Goal: Transaction & Acquisition: Purchase product/service

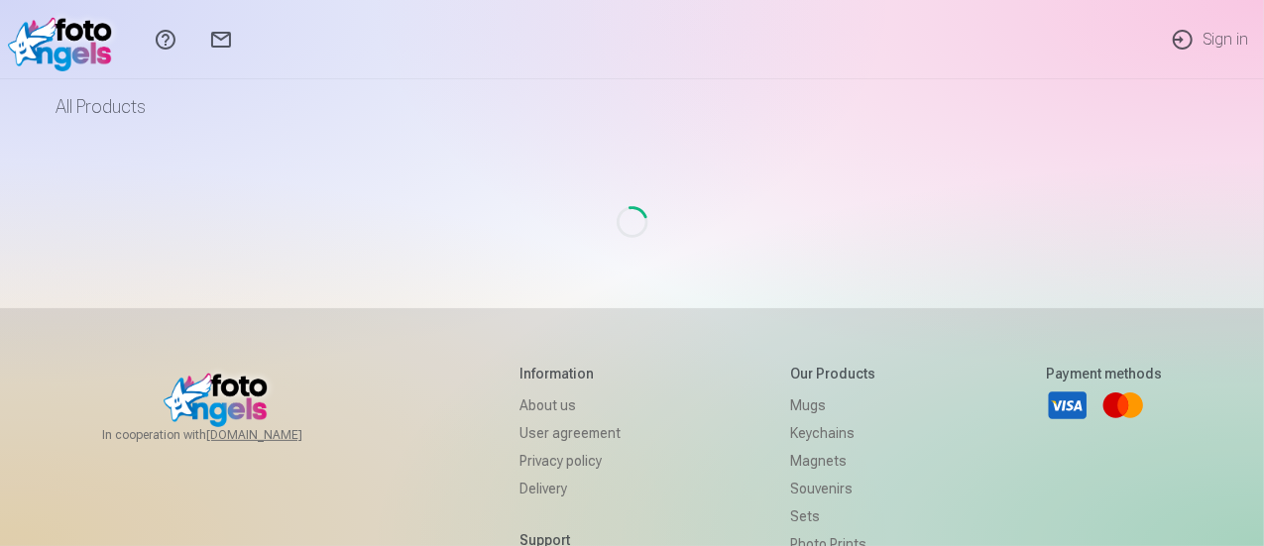
click at [1217, 42] on link "Sign in" at bounding box center [1209, 39] width 109 height 79
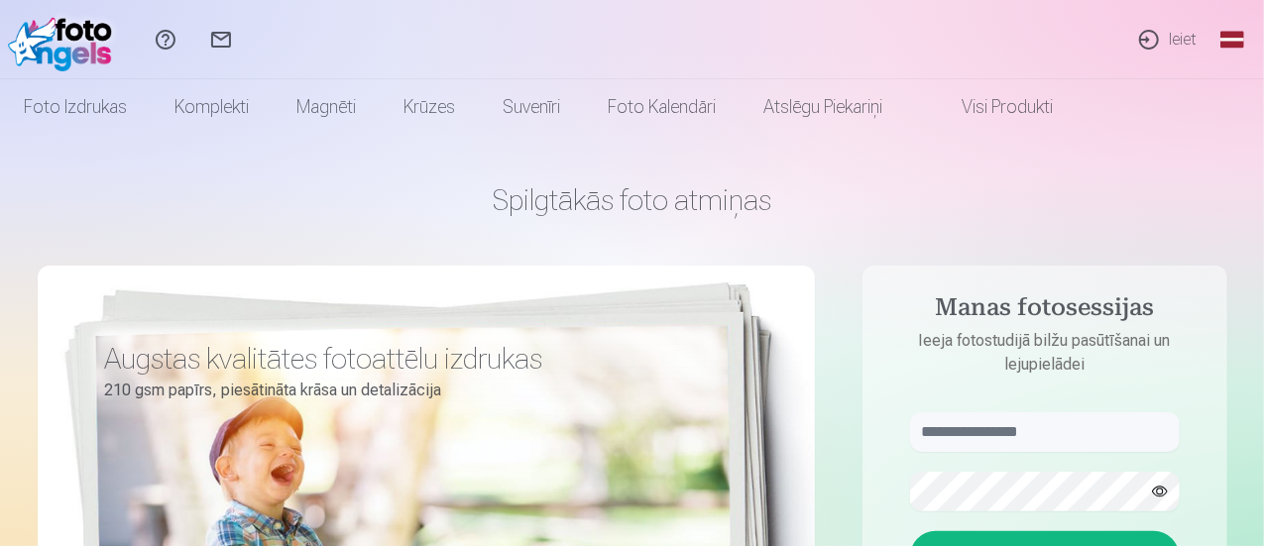
click at [1162, 43] on link "Ieiet" at bounding box center [1166, 39] width 91 height 79
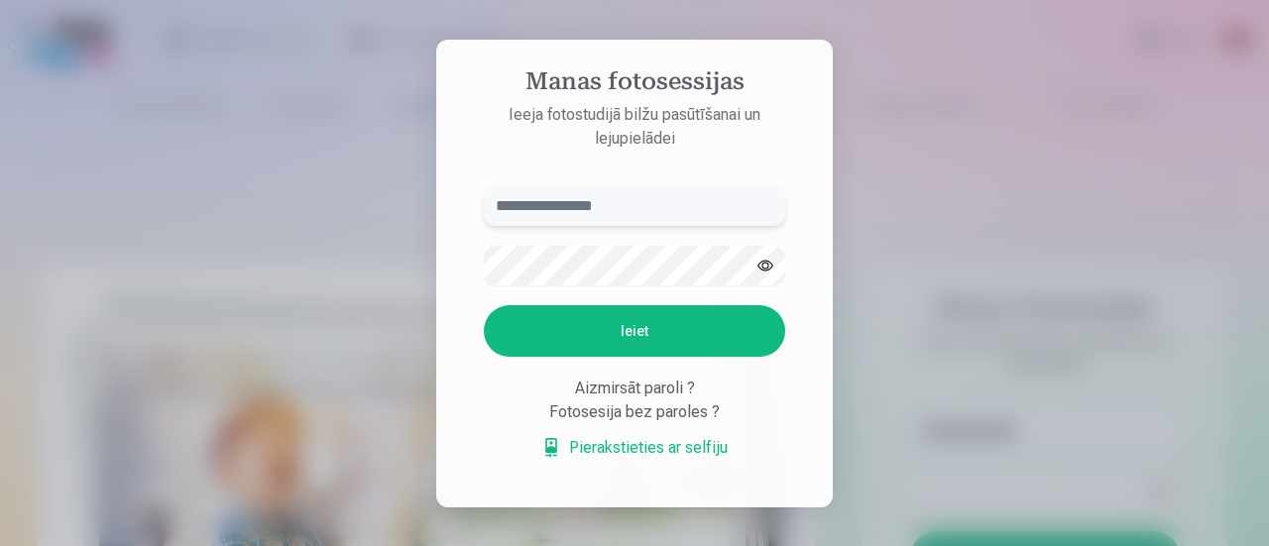
click at [539, 199] on input "text" at bounding box center [634, 206] width 301 height 40
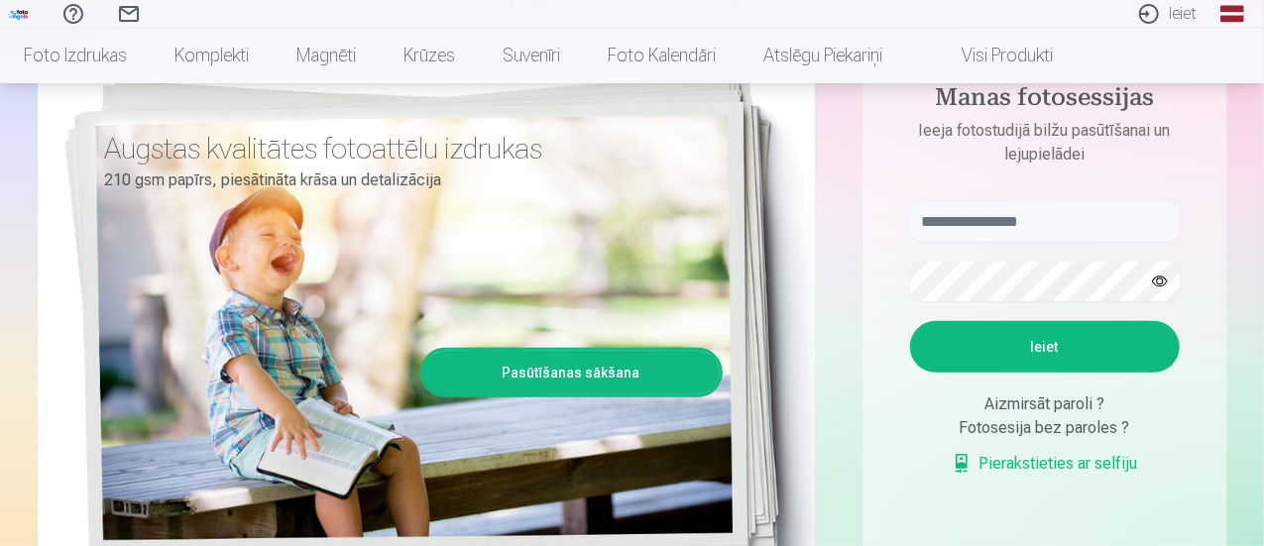
scroll to position [210, 0]
click at [954, 225] on input "text" at bounding box center [1045, 222] width 270 height 40
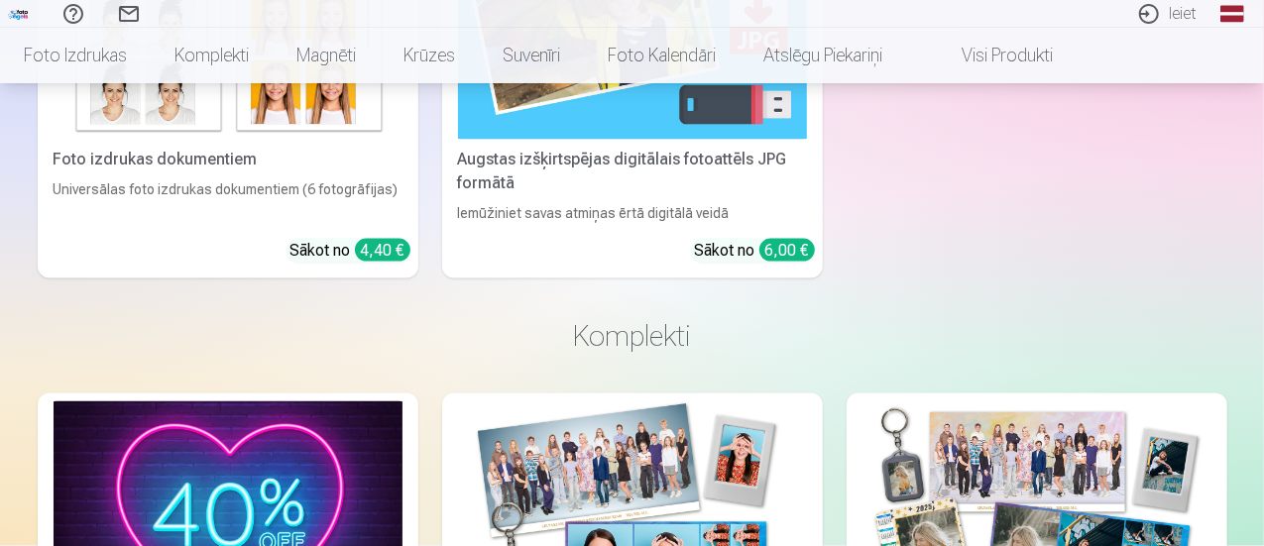
scroll to position [0, 0]
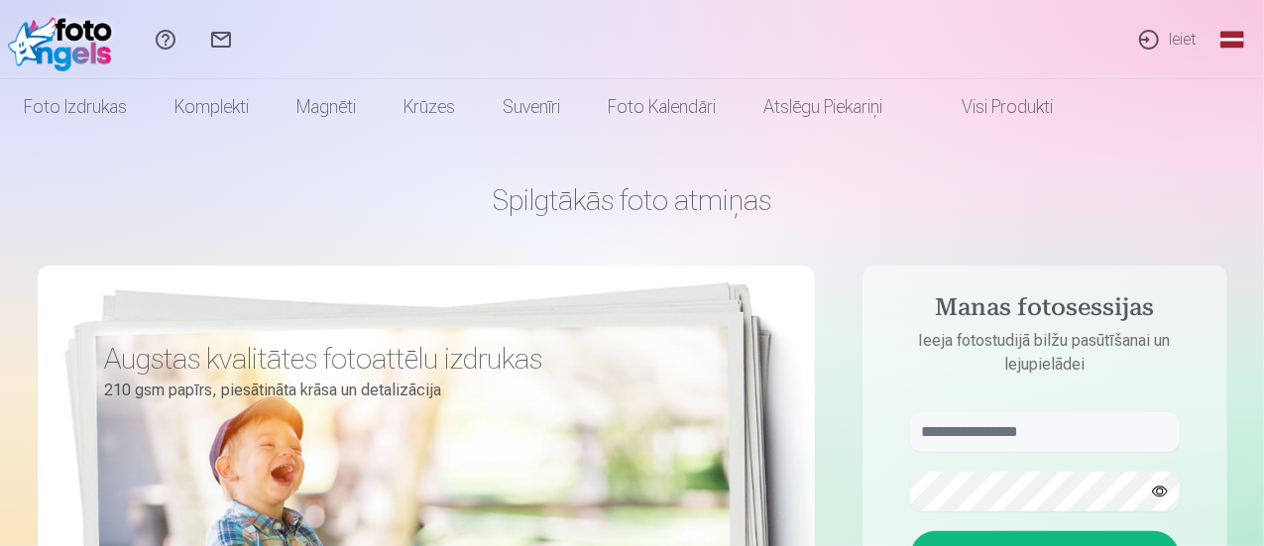
click at [249, 41] on link "Sazinies ar mums" at bounding box center [221, 39] width 56 height 79
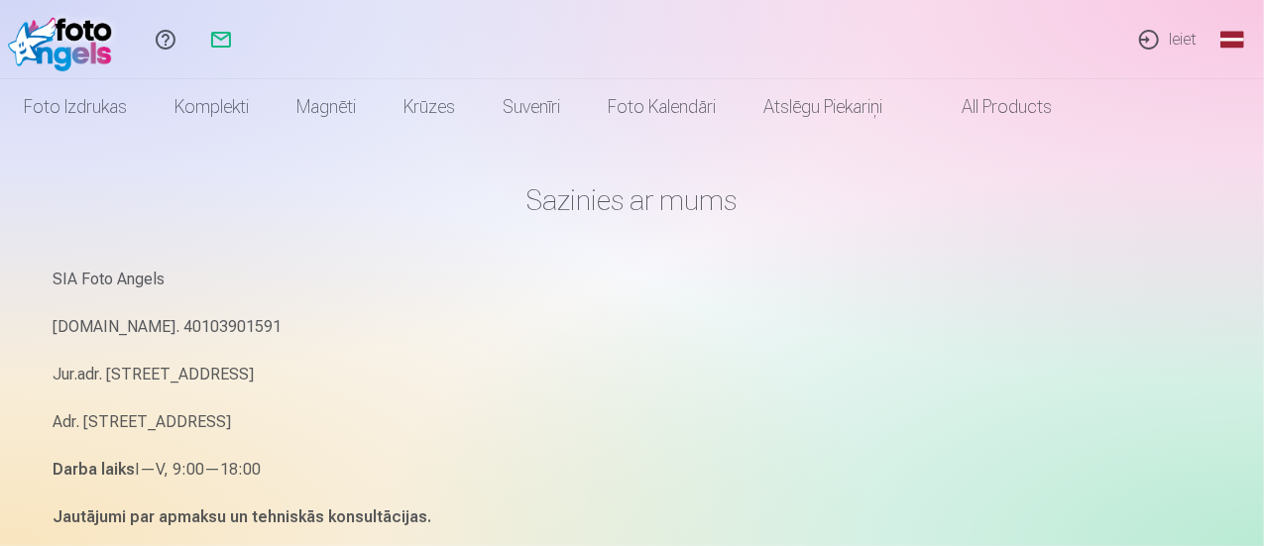
click at [1173, 42] on link "Ieiet" at bounding box center [1166, 39] width 91 height 79
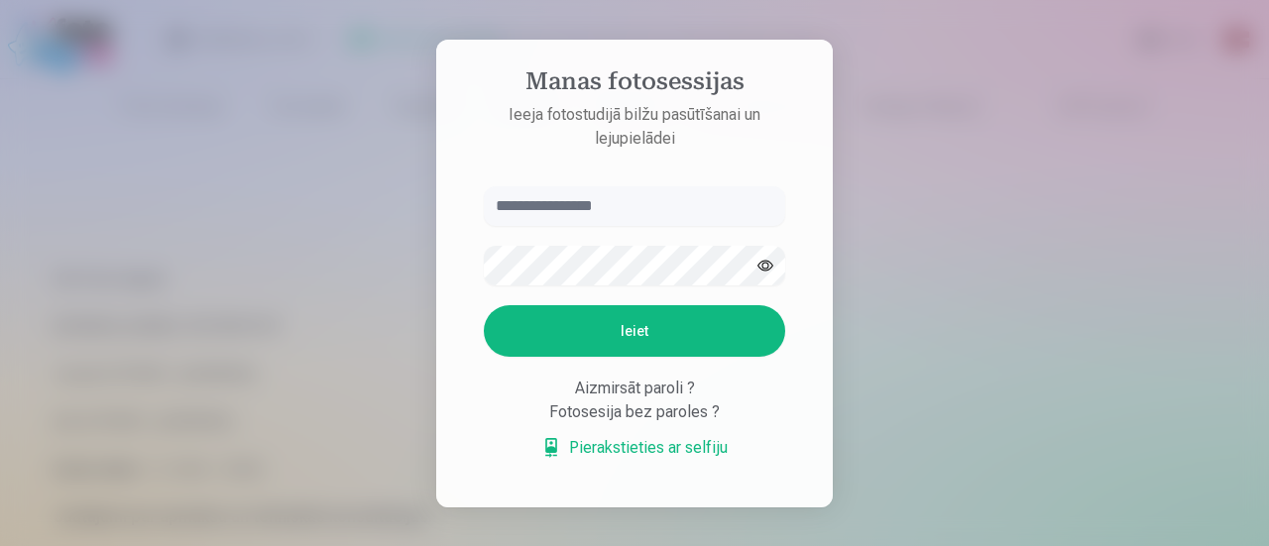
click at [565, 210] on input "text" at bounding box center [634, 206] width 301 height 40
type input "**********"
click at [556, 338] on button "Ieiet" at bounding box center [634, 331] width 301 height 52
click at [613, 447] on link "Pierakstieties ar selfiju" at bounding box center [634, 448] width 186 height 24
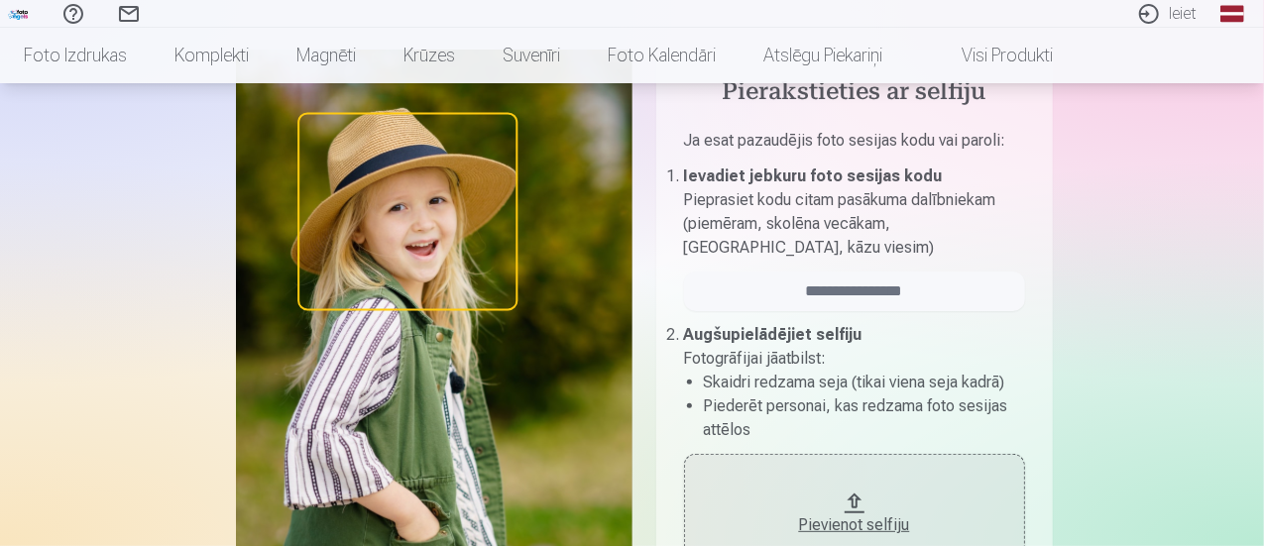
scroll to position [174, 0]
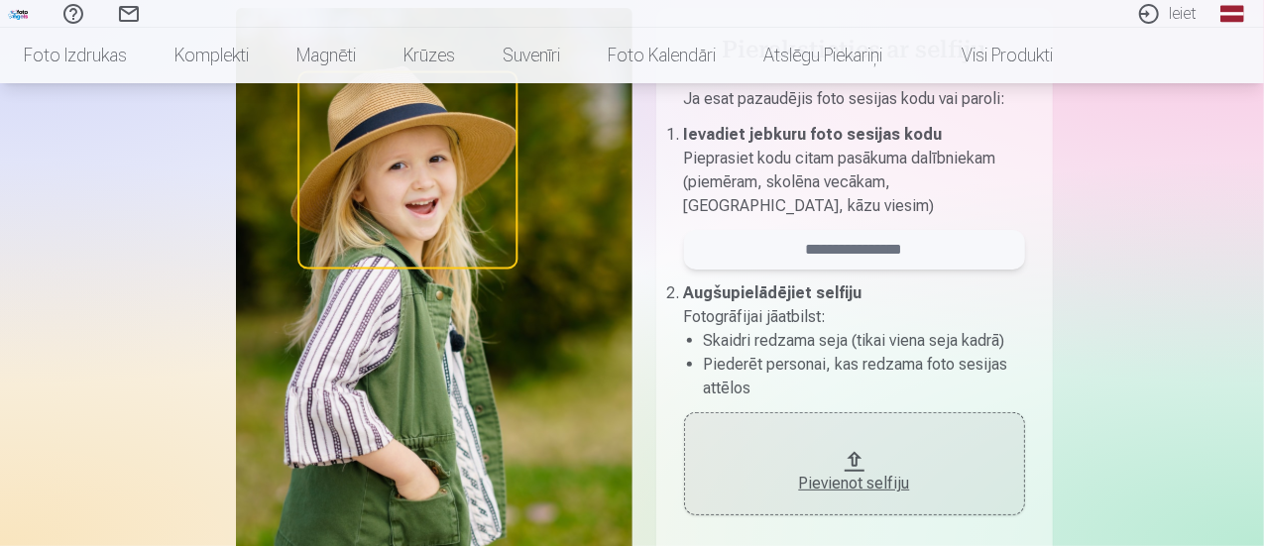
click at [855, 253] on input "email" at bounding box center [854, 250] width 341 height 40
paste input "**********"
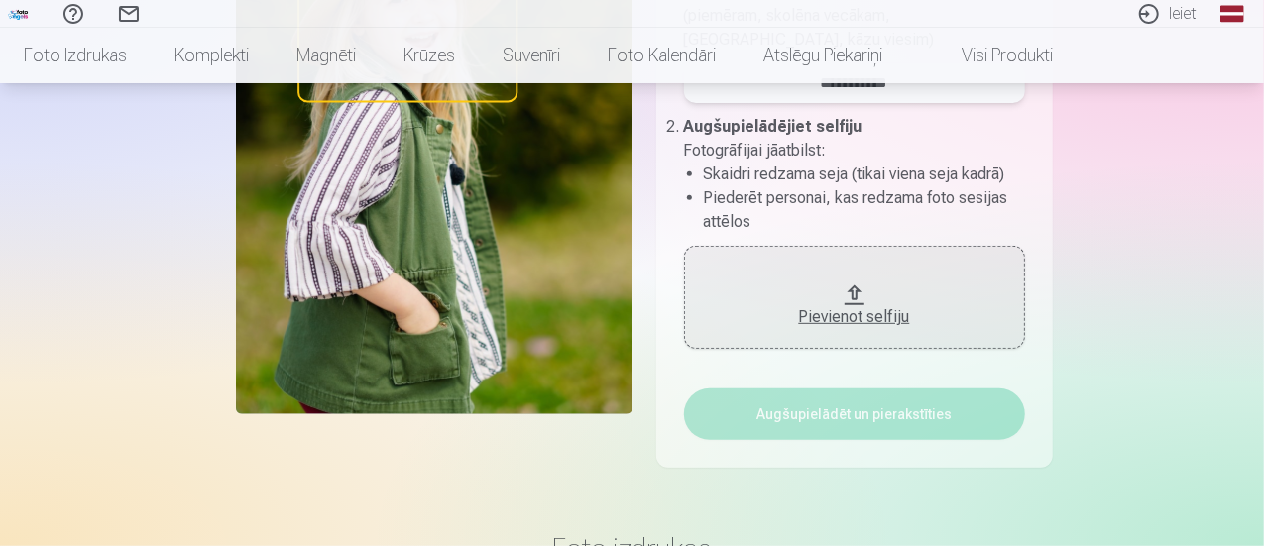
scroll to position [349, 0]
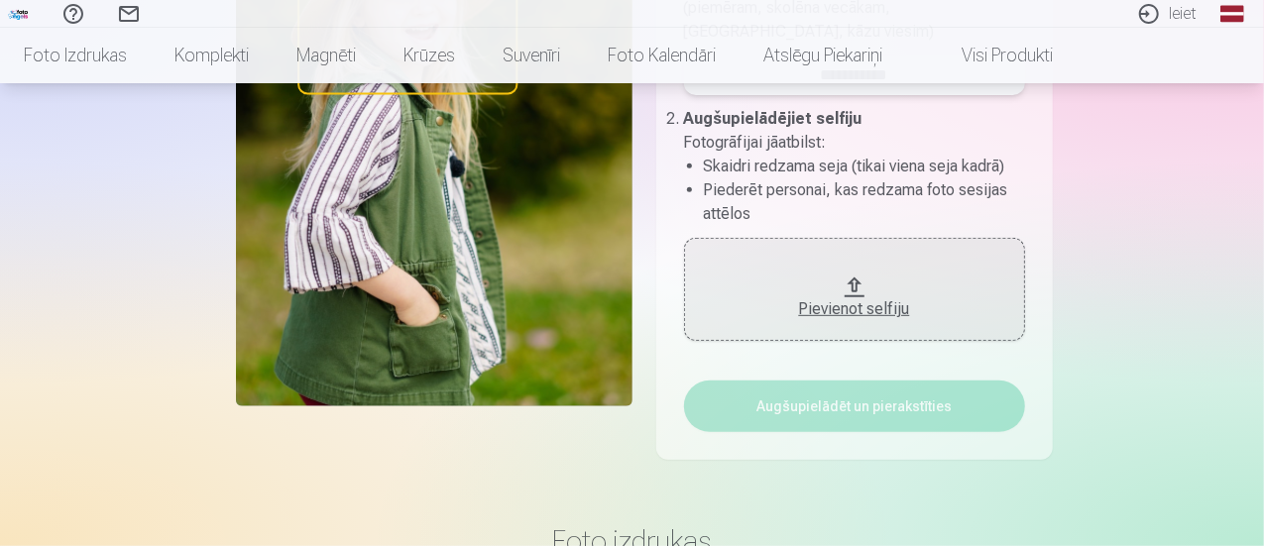
type input "**********"
click at [837, 303] on div "Pievienot selfiju" at bounding box center [854, 309] width 301 height 24
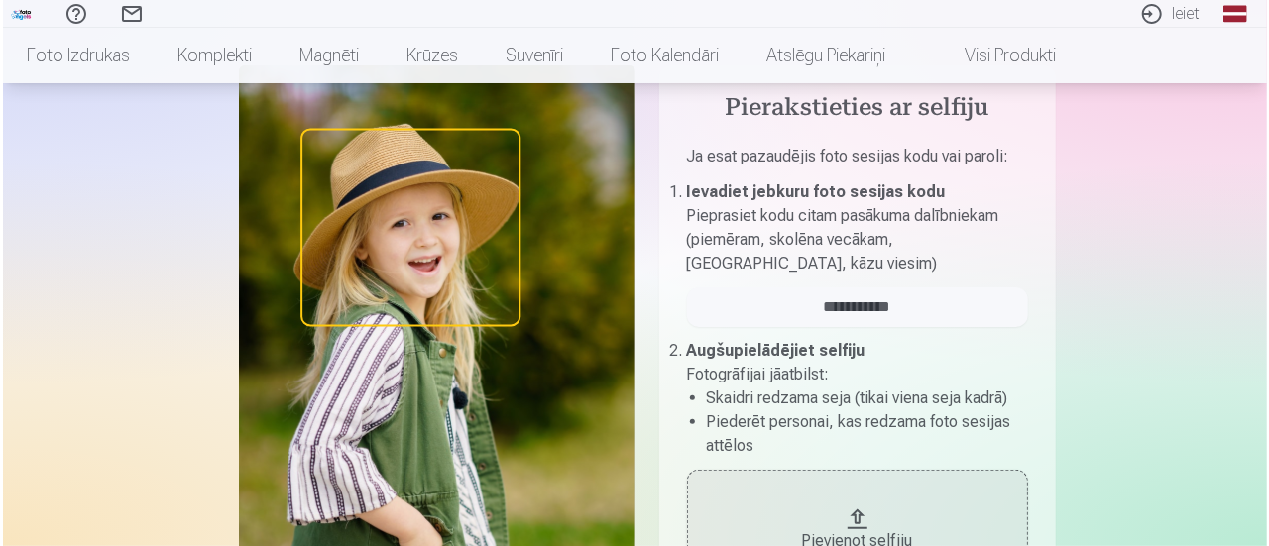
scroll to position [116, 0]
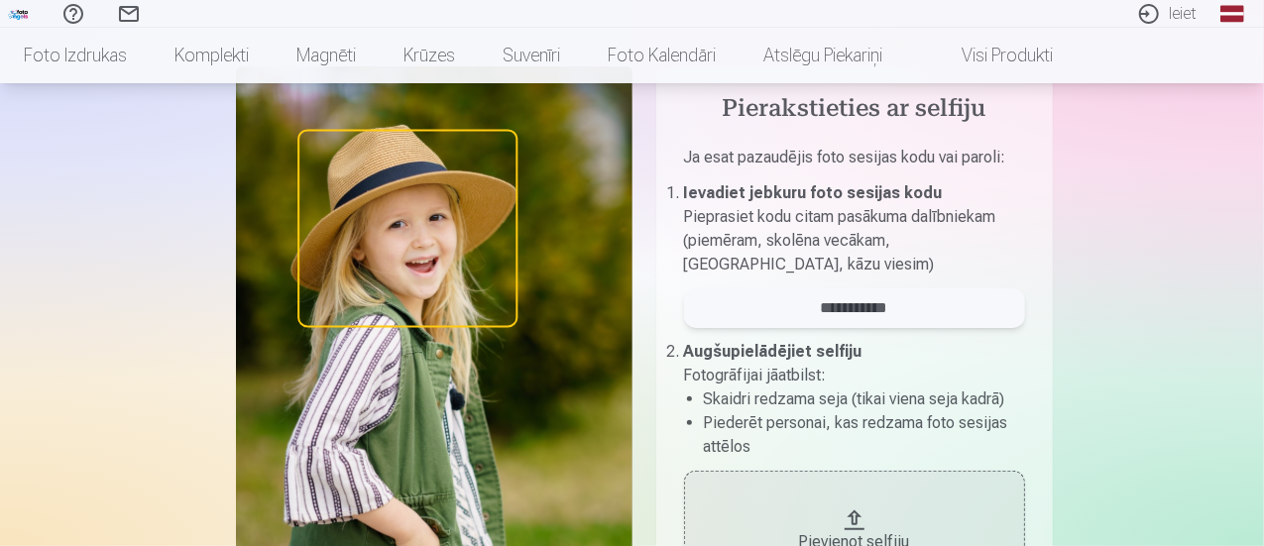
drag, startPoint x: 914, startPoint y: 295, endPoint x: 787, endPoint y: 305, distance: 127.3
click at [787, 305] on input "**********" at bounding box center [854, 308] width 341 height 40
click at [793, 227] on p "Pieprasiet kodu citam pasākuma dalībniekam (piemēram, skolēna vecākam, kolēģim,…" at bounding box center [854, 240] width 341 height 71
drag, startPoint x: 790, startPoint y: 306, endPoint x: 917, endPoint y: 294, distance: 127.4
click at [917, 294] on input "**********" at bounding box center [854, 308] width 341 height 40
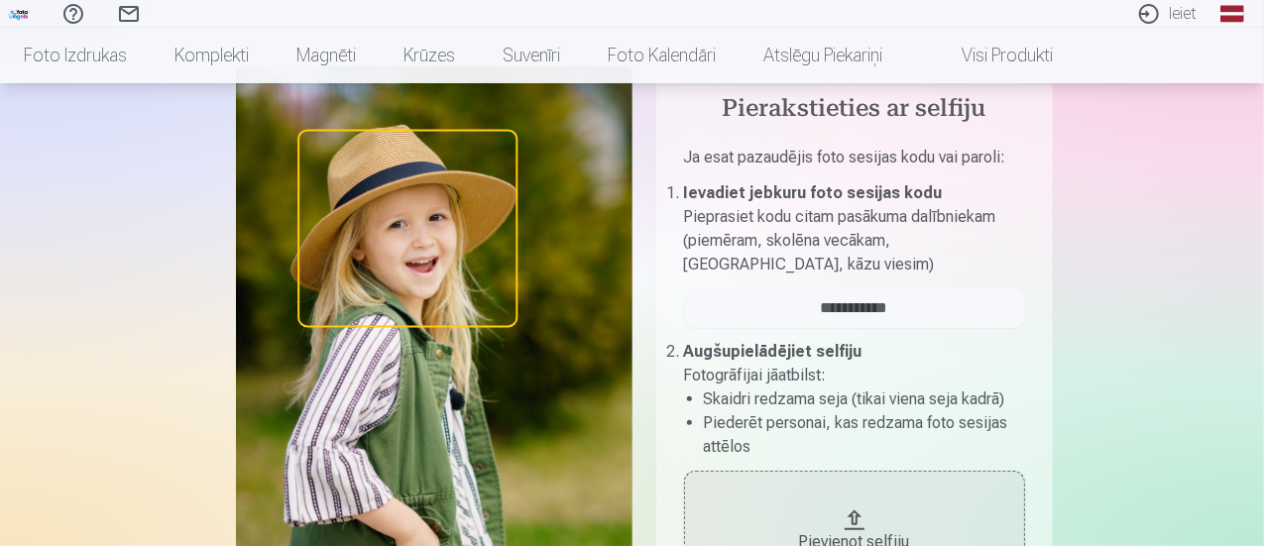
click at [1182, 13] on link "Ieiet" at bounding box center [1166, 14] width 91 height 28
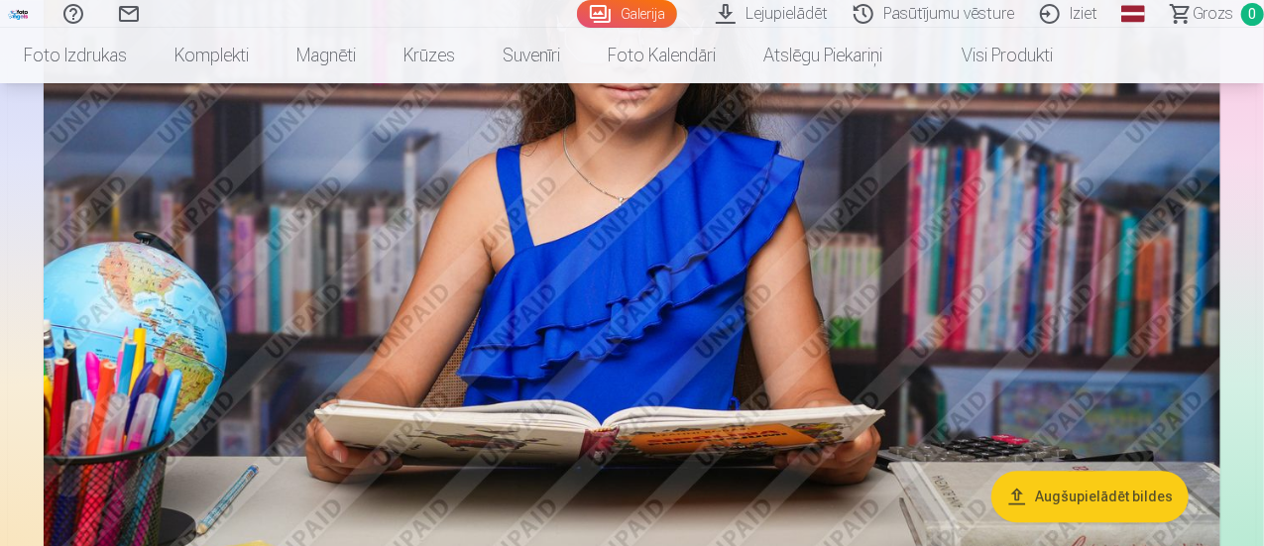
scroll to position [2484, 0]
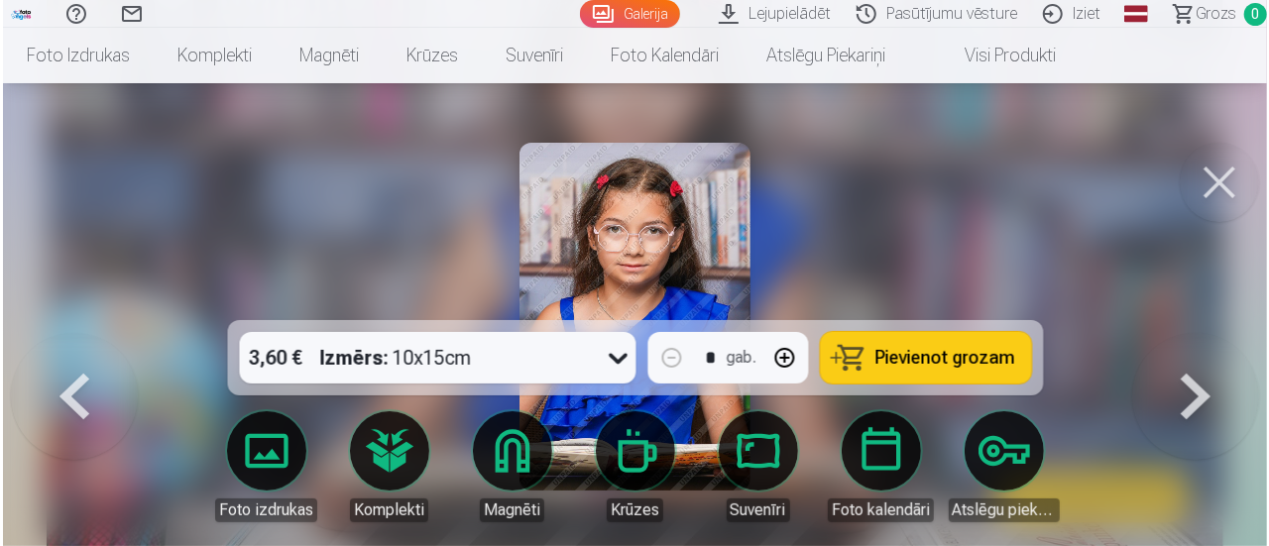
scroll to position [2491, 0]
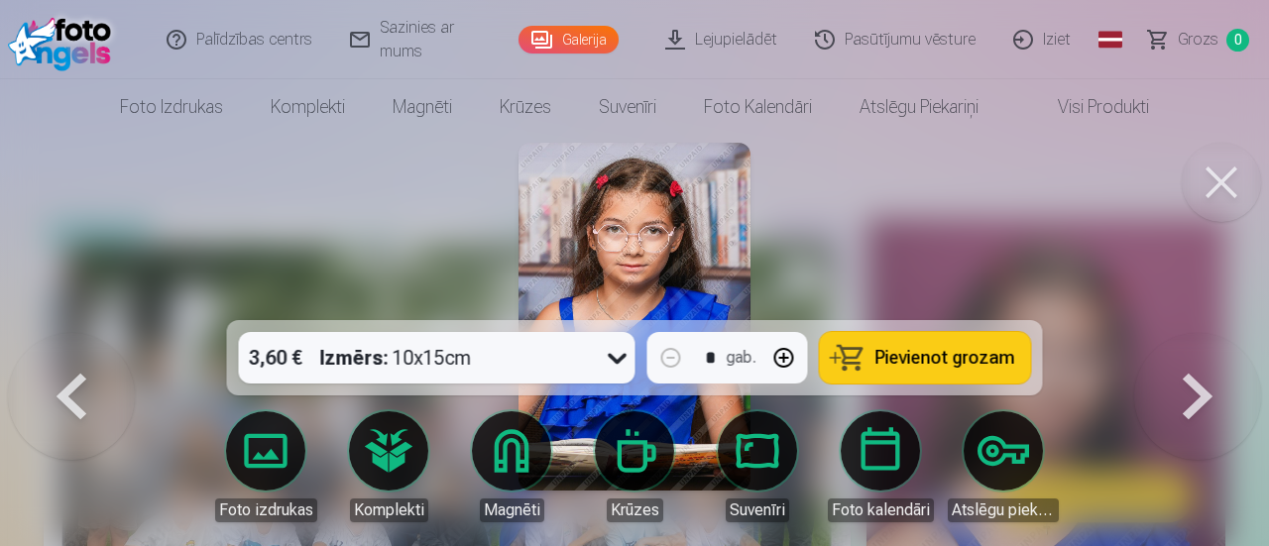
click at [1211, 184] on button at bounding box center [1221, 182] width 79 height 79
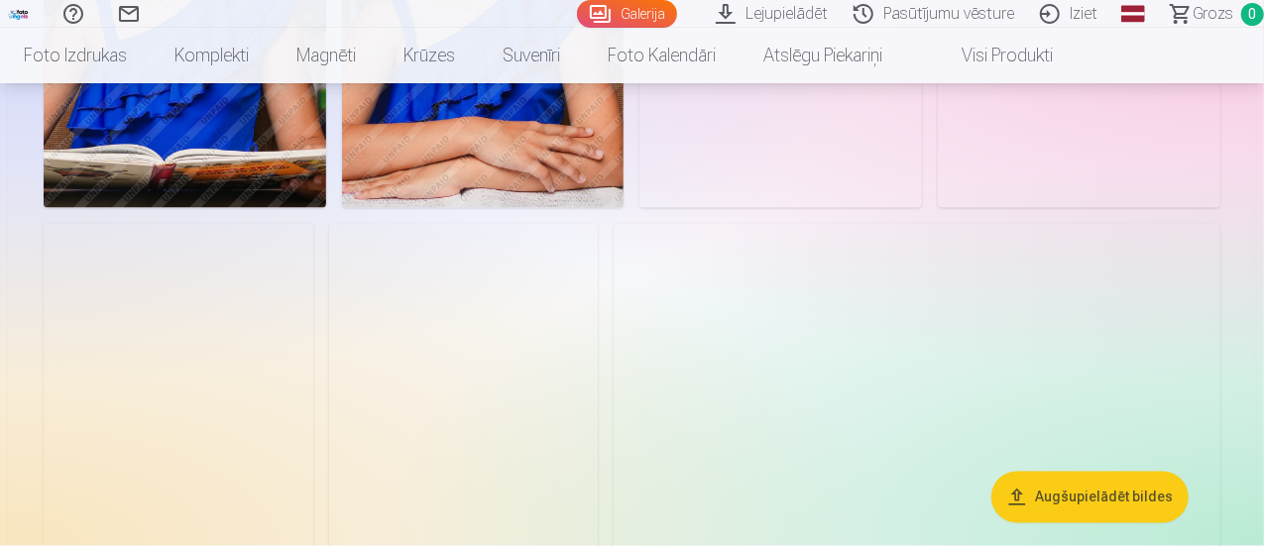
scroll to position [1961, 0]
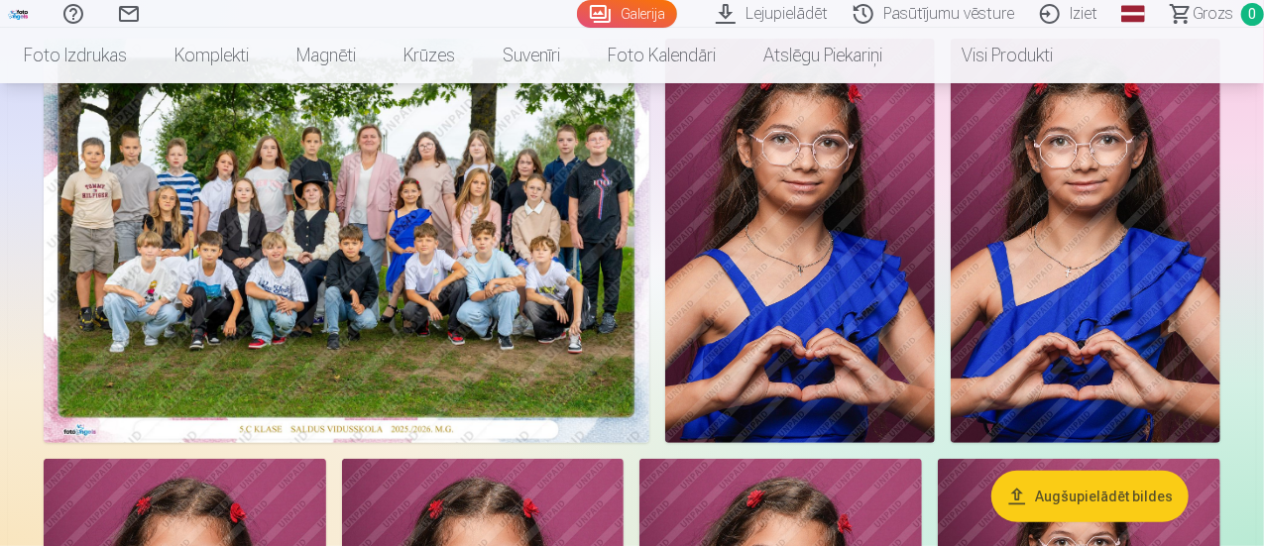
scroll to position [147, 0]
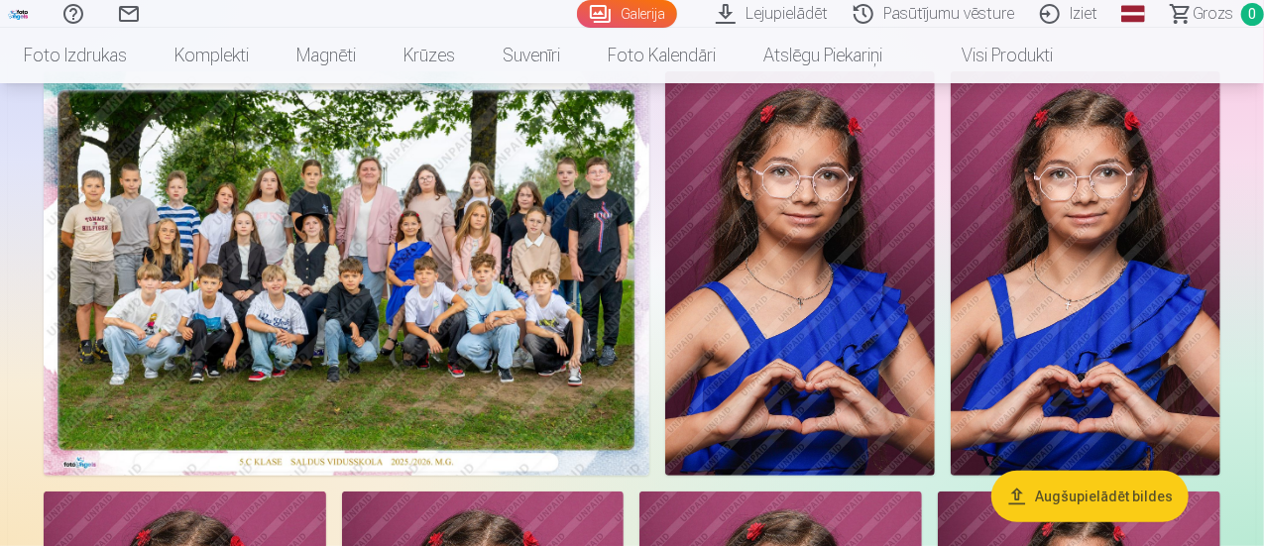
click at [553, 214] on img at bounding box center [347, 273] width 606 height 404
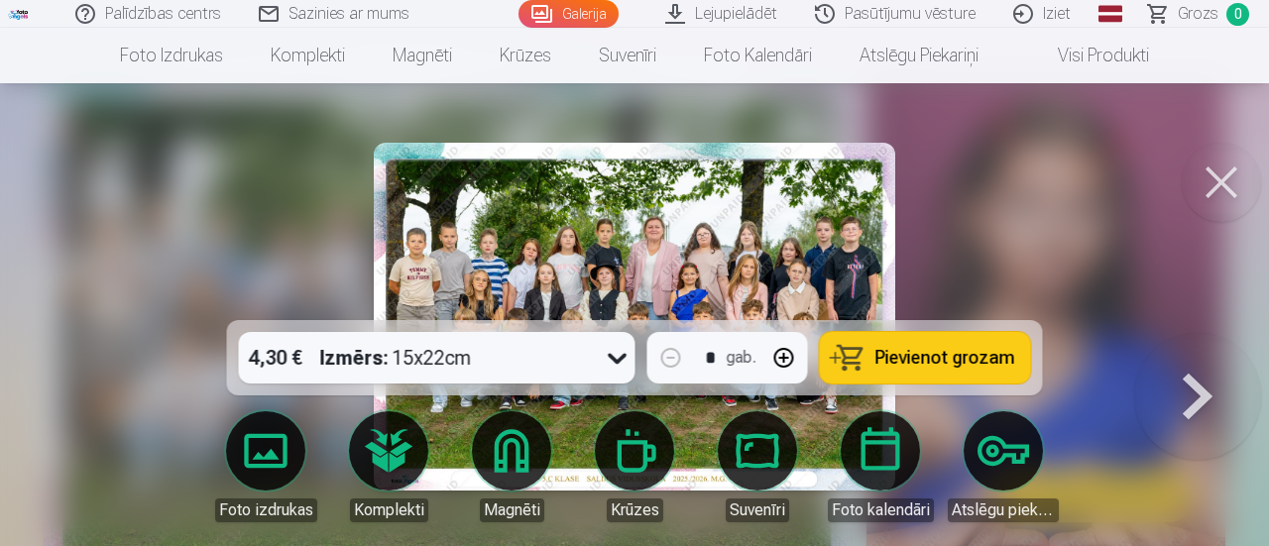
click at [699, 256] on img at bounding box center [634, 317] width 521 height 348
click at [1212, 178] on button at bounding box center [1221, 182] width 79 height 79
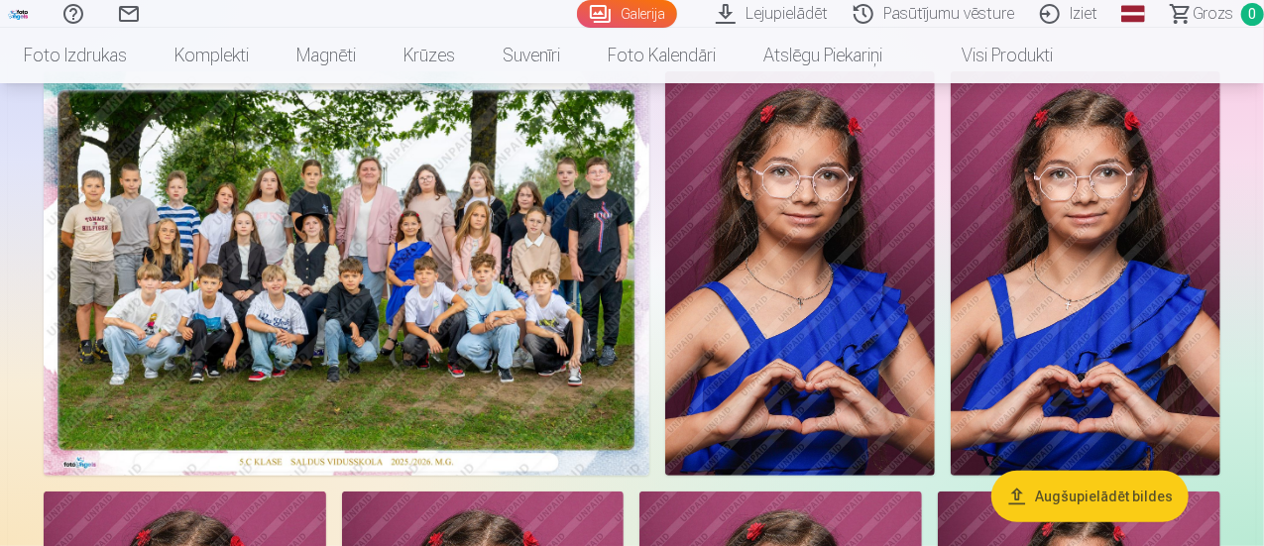
scroll to position [151, 0]
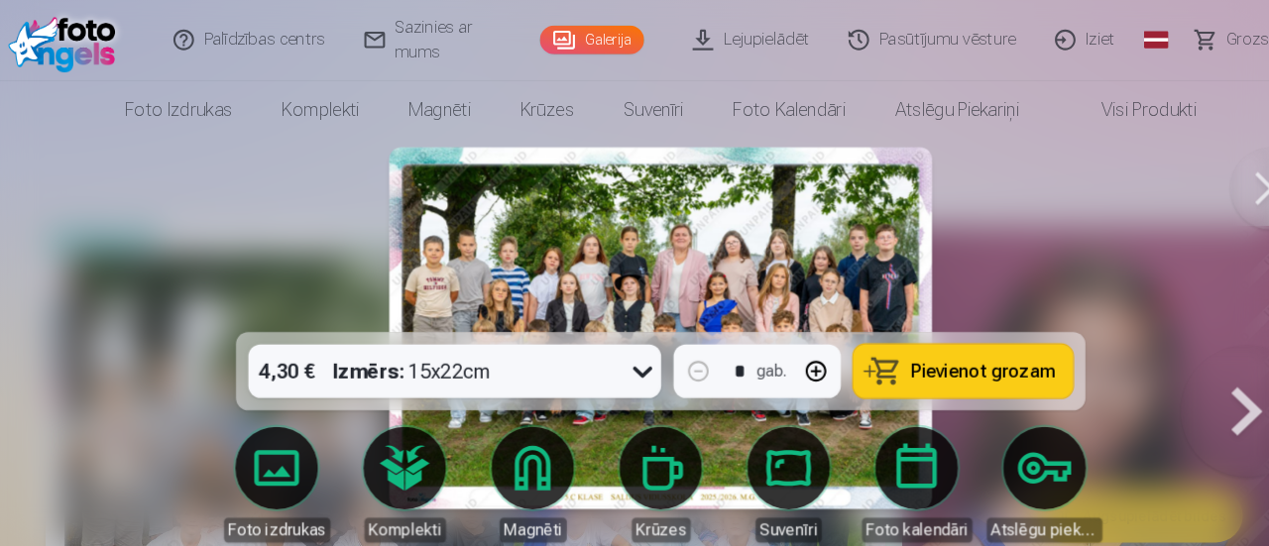
click at [1015, 256] on div at bounding box center [634, 273] width 1269 height 546
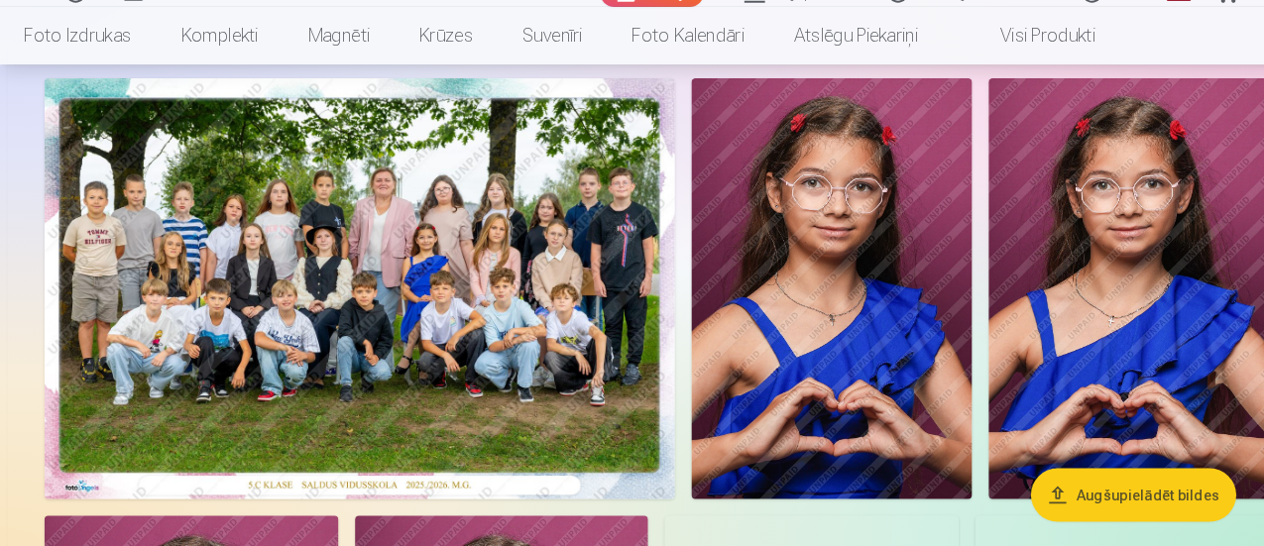
scroll to position [123, 0]
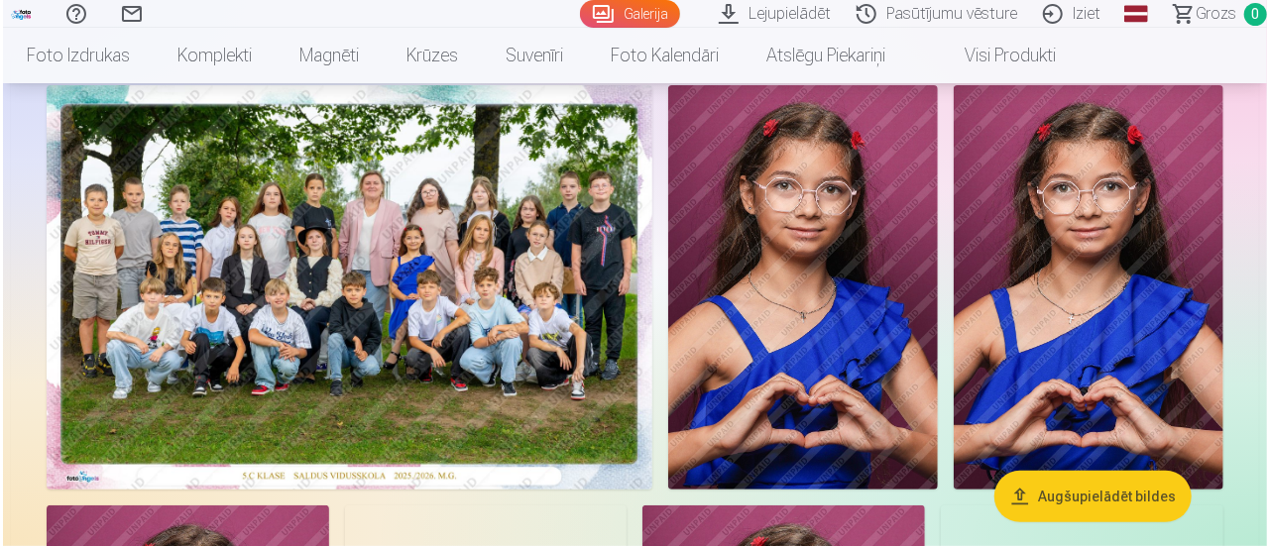
scroll to position [149, 0]
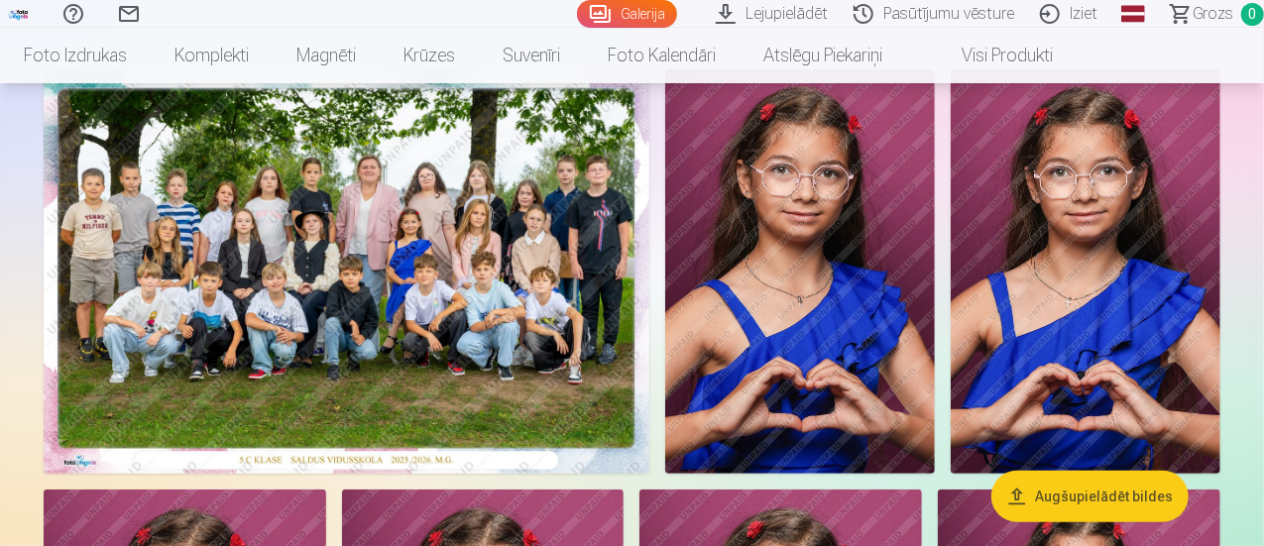
click at [649, 216] on img at bounding box center [347, 271] width 606 height 404
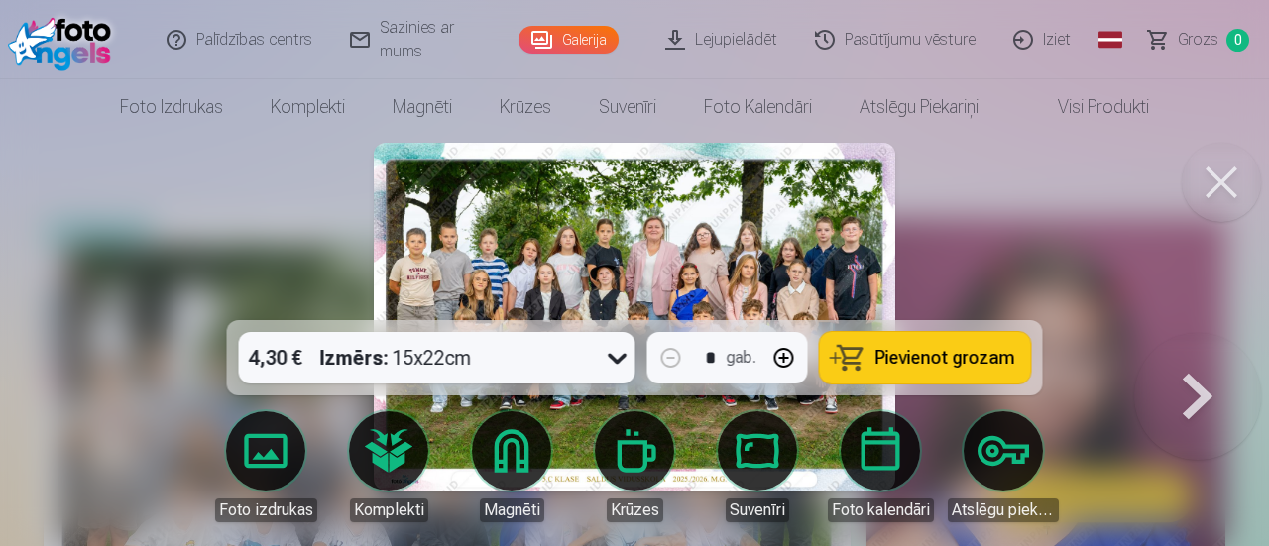
click at [1202, 189] on button at bounding box center [1221, 182] width 79 height 79
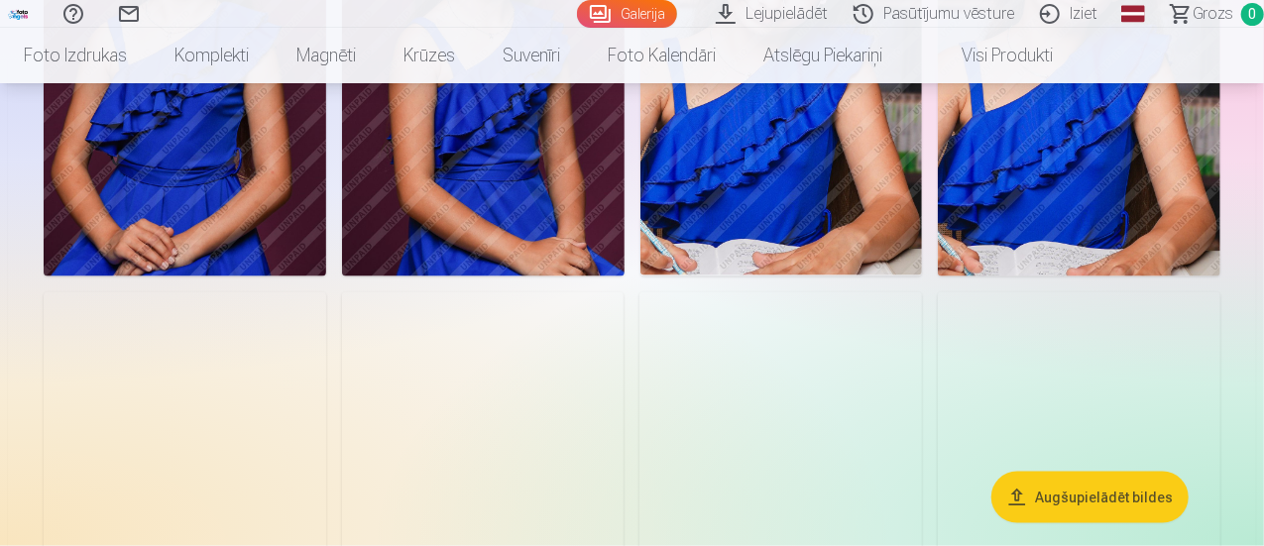
scroll to position [1340, 0]
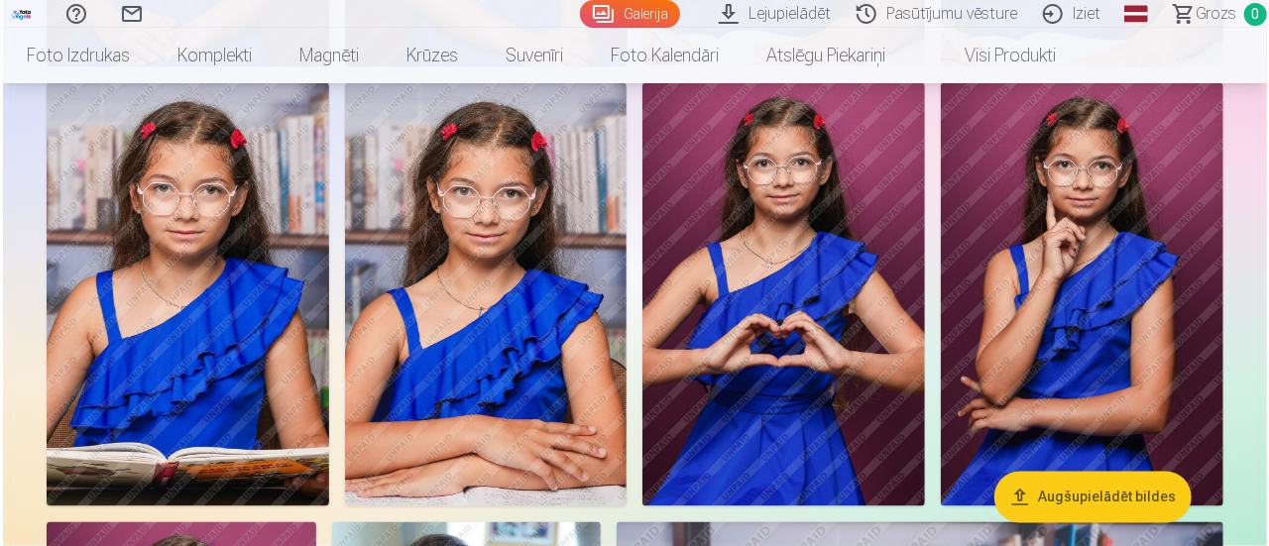
scroll to position [1439, 0]
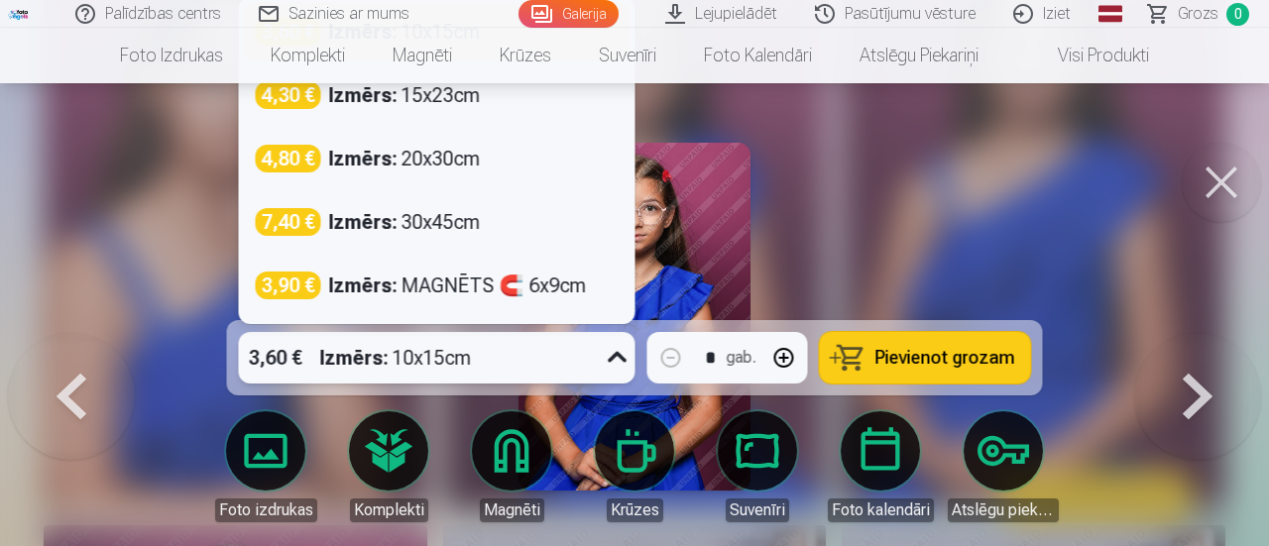
click at [601, 357] on div at bounding box center [618, 358] width 36 height 52
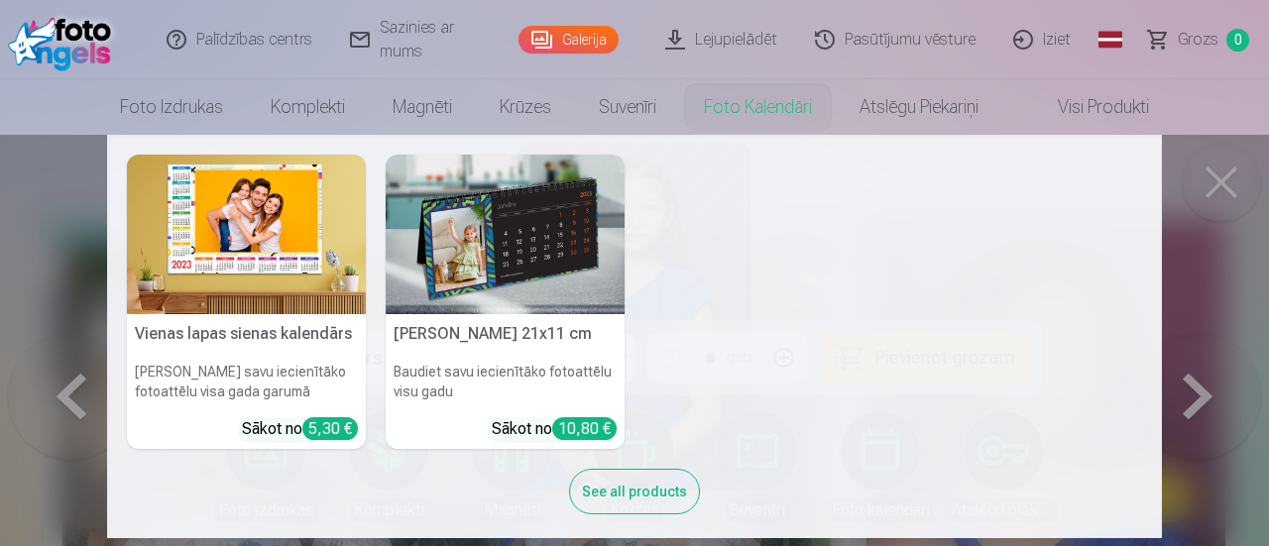
click at [1216, 190] on nav "Vienas lapas sienas [PERSON_NAME] savu iecienītāko fotoattēlu visa gada garumā …" at bounding box center [634, 336] width 1269 height 403
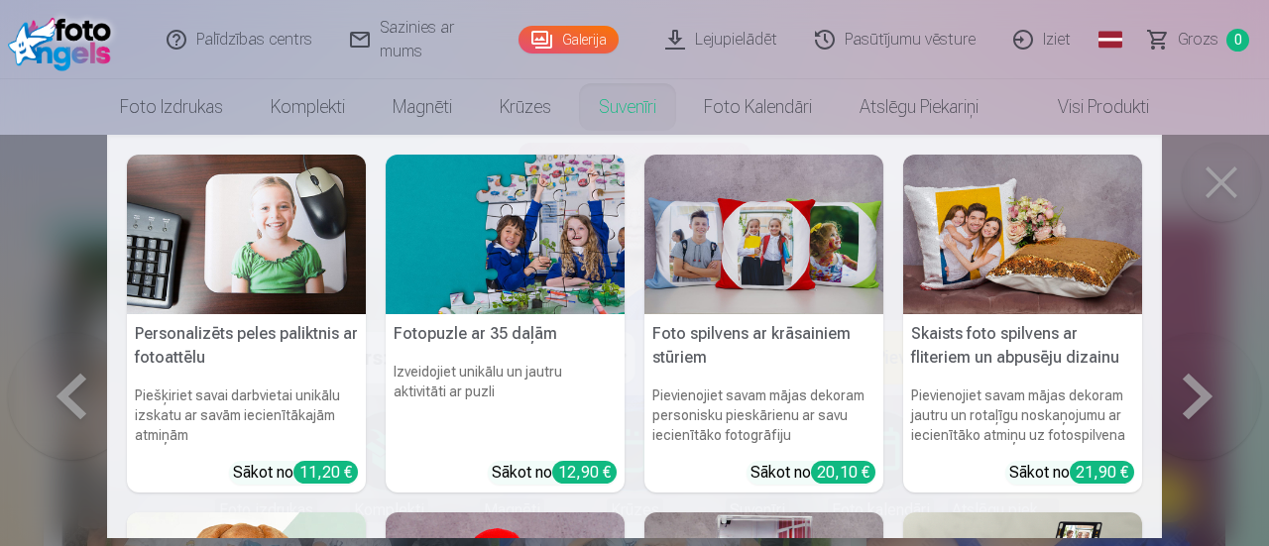
click at [627, 96] on link "Suvenīri" at bounding box center [627, 107] width 105 height 56
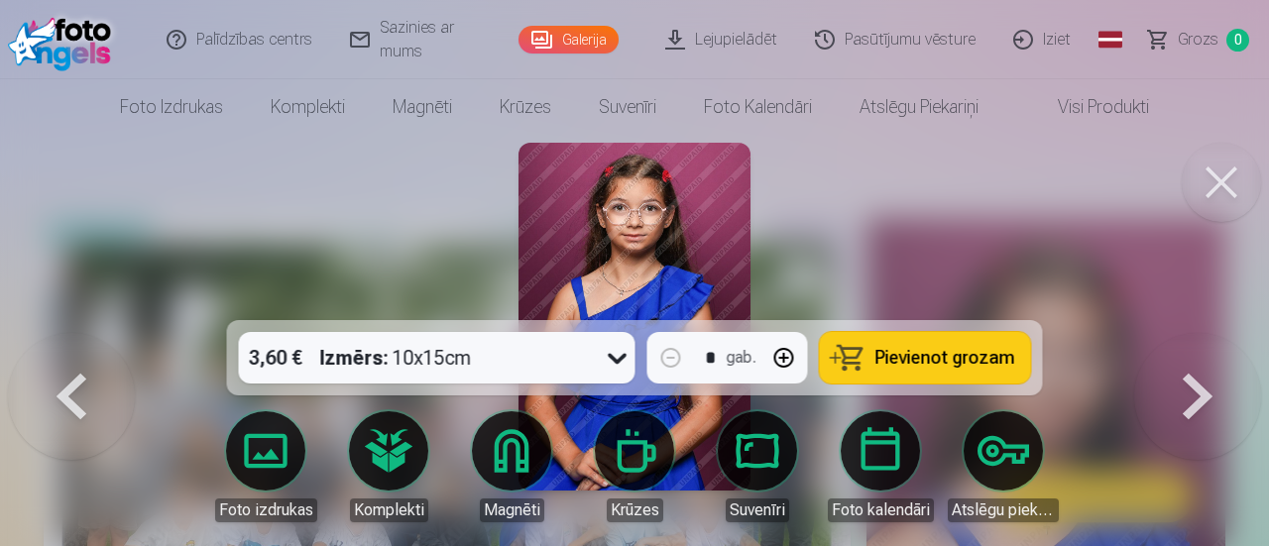
click at [627, 96] on link "Suvenīri" at bounding box center [627, 107] width 105 height 56
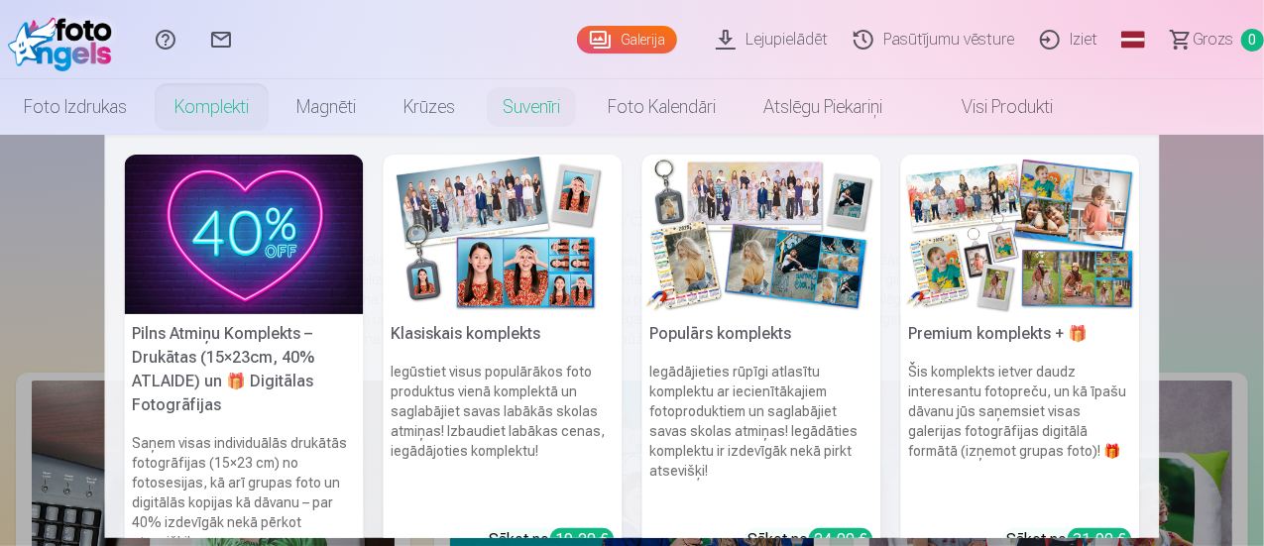
click at [273, 96] on link "Komplekti" at bounding box center [212, 107] width 122 height 56
click at [471, 254] on img at bounding box center [503, 235] width 239 height 160
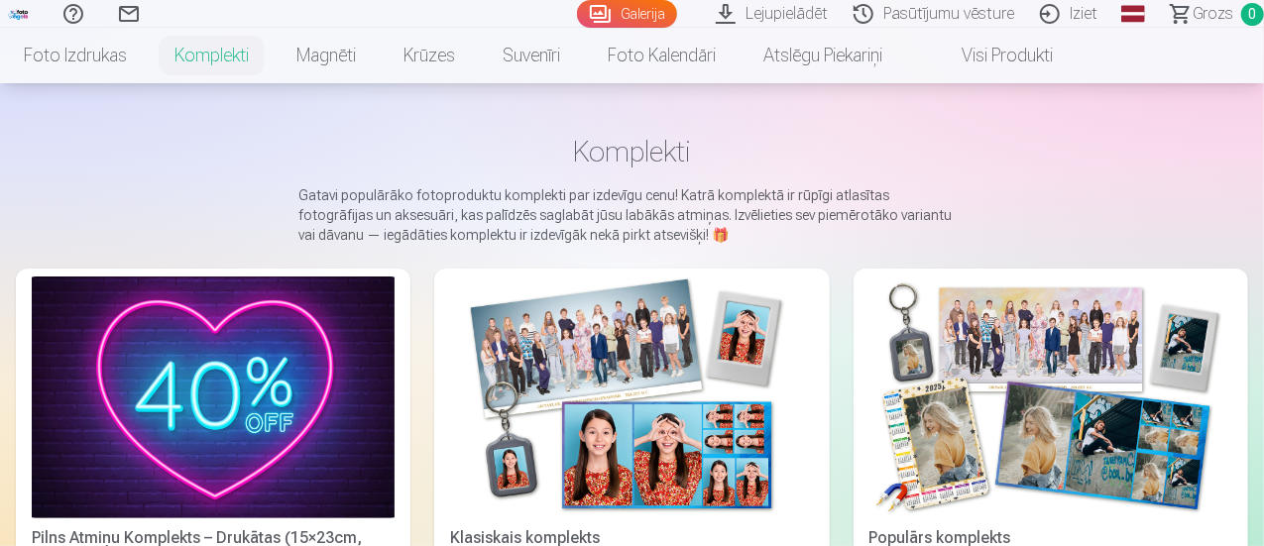
scroll to position [69, 0]
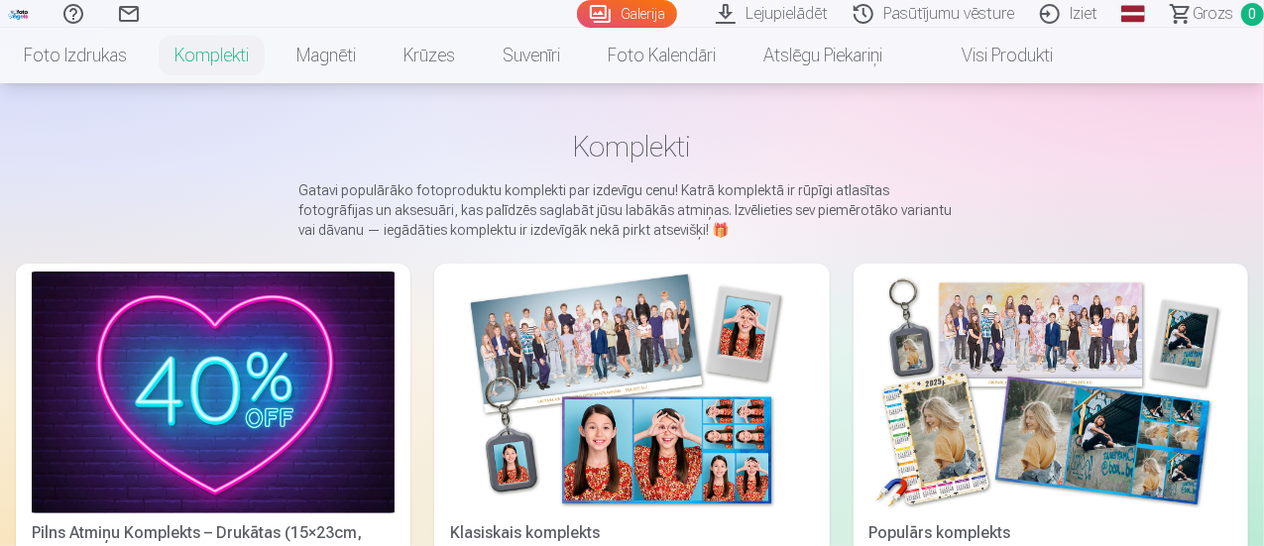
click at [496, 392] on img at bounding box center [631, 393] width 363 height 242
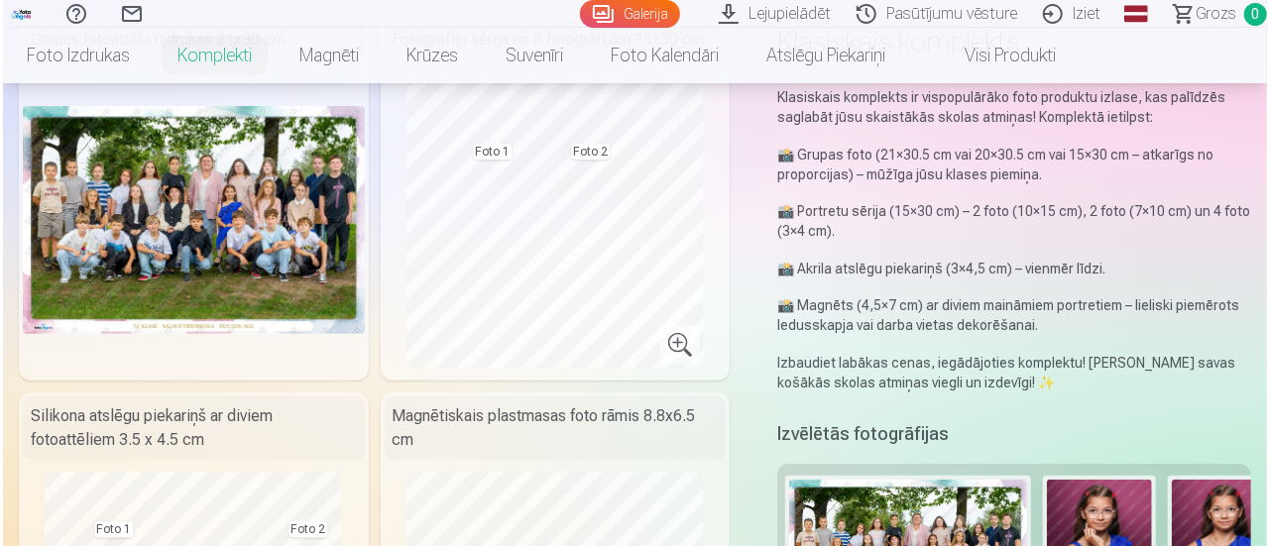
scroll to position [101, 0]
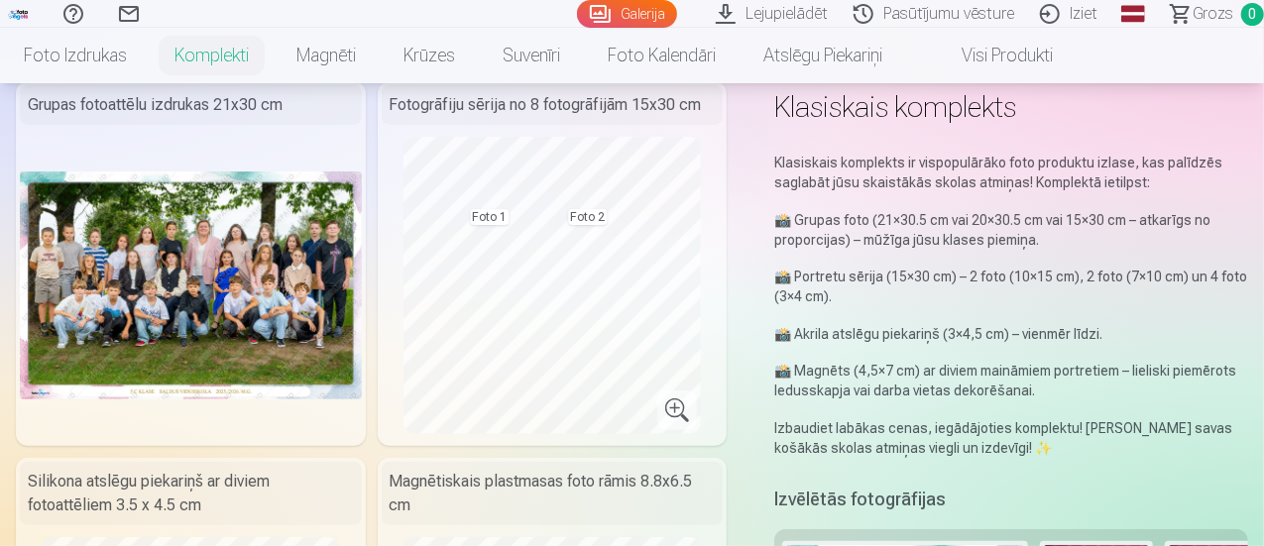
click at [171, 351] on img at bounding box center [191, 285] width 342 height 228
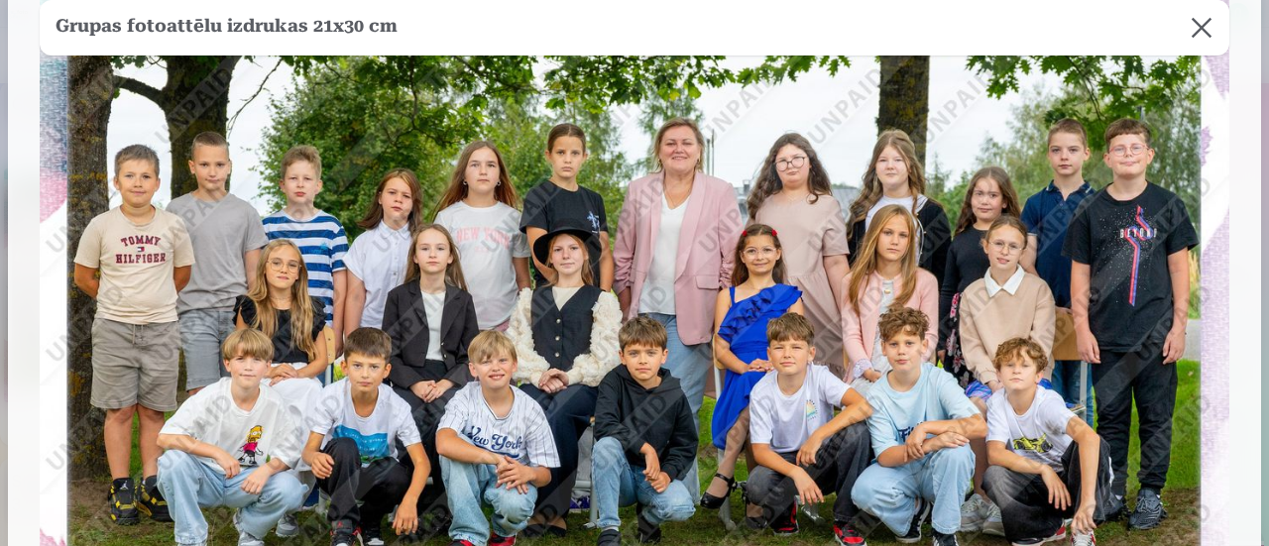
scroll to position [208, 0]
click at [514, 313] on img at bounding box center [634, 347] width 1189 height 794
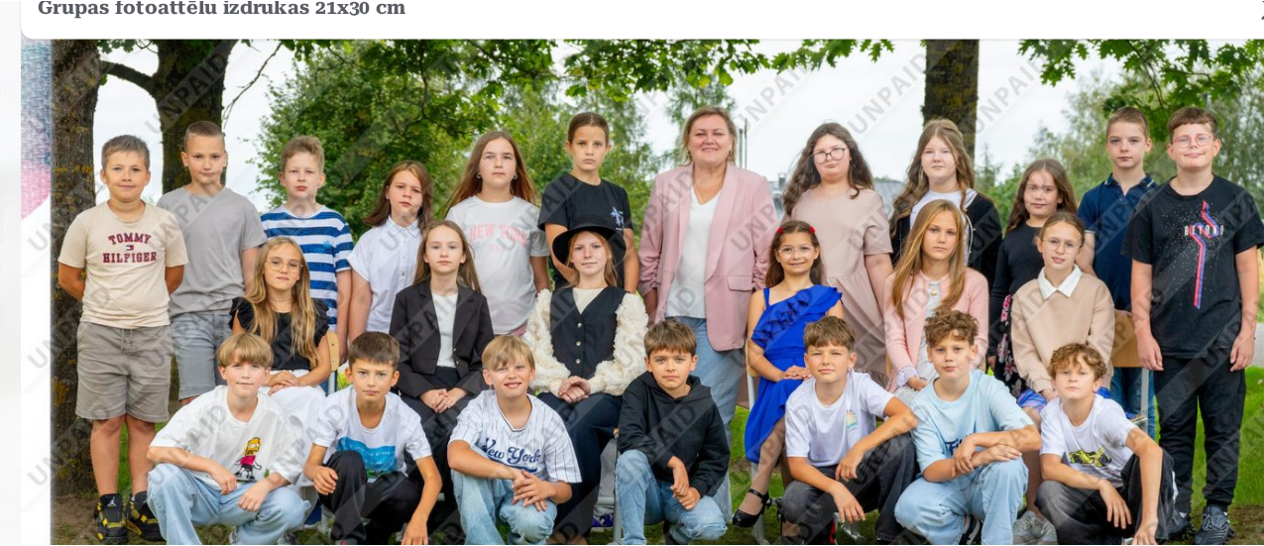
scroll to position [101, 0]
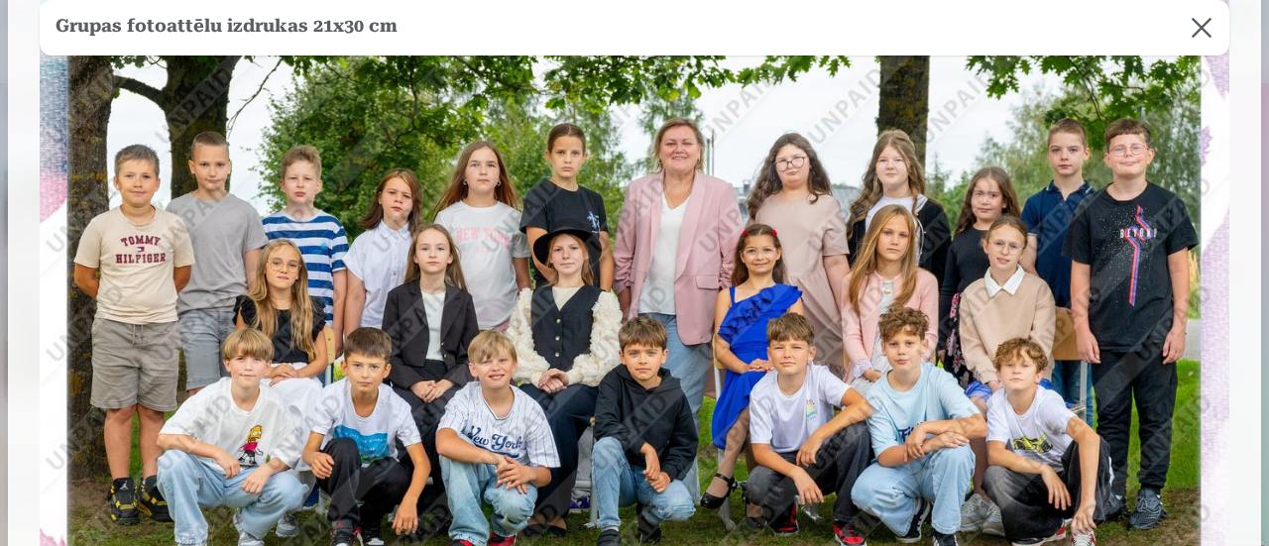
click at [1198, 31] on button at bounding box center [1202, 28] width 56 height 56
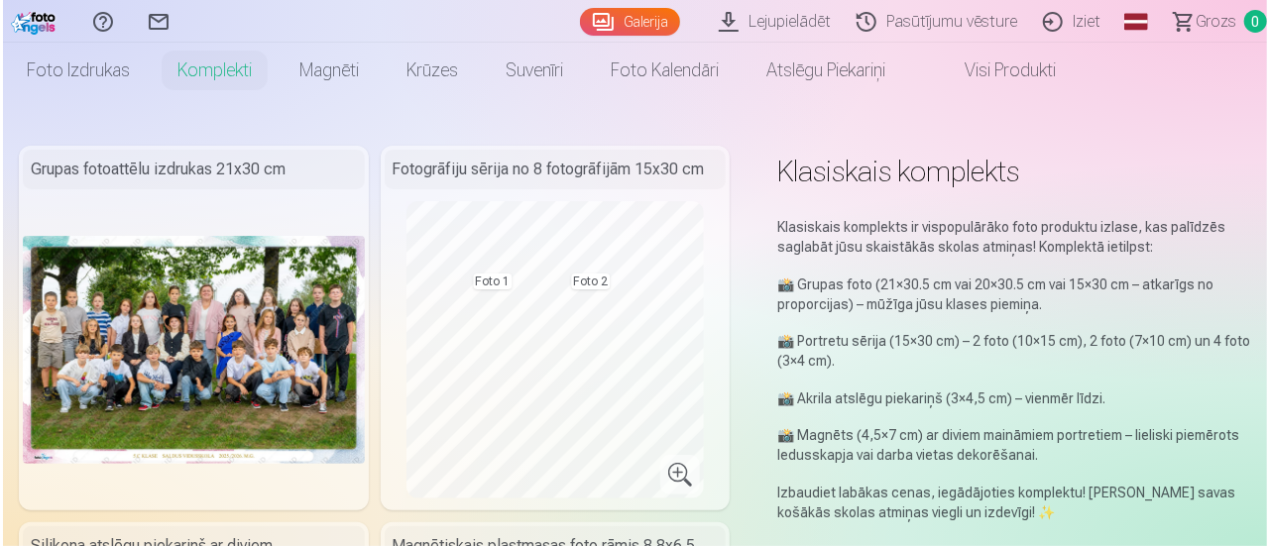
scroll to position [0, 0]
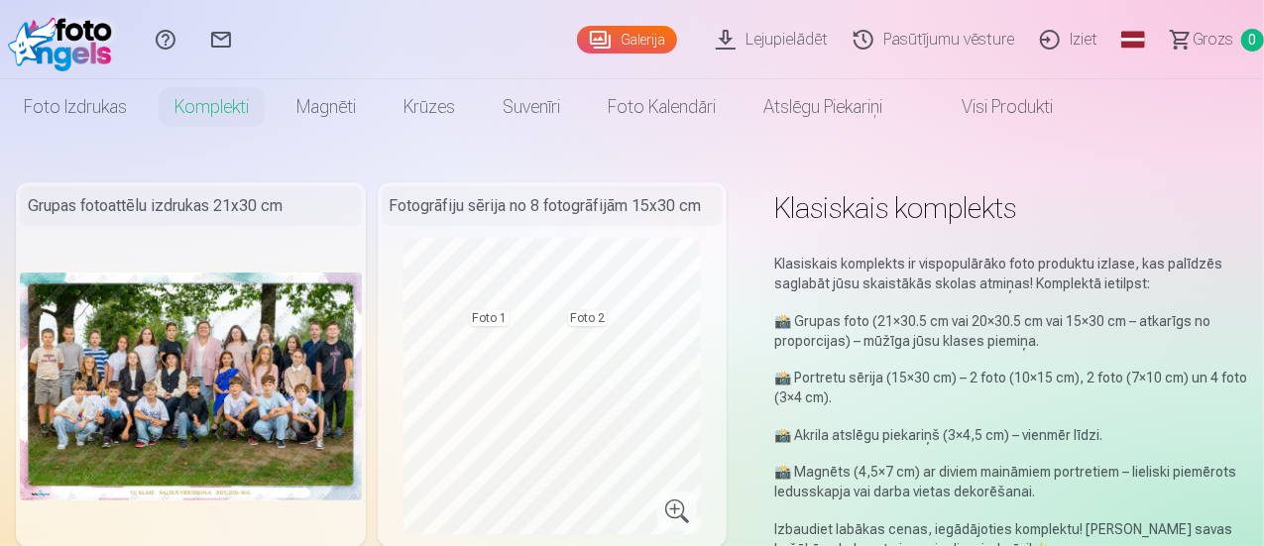
click at [323, 352] on img at bounding box center [191, 387] width 342 height 228
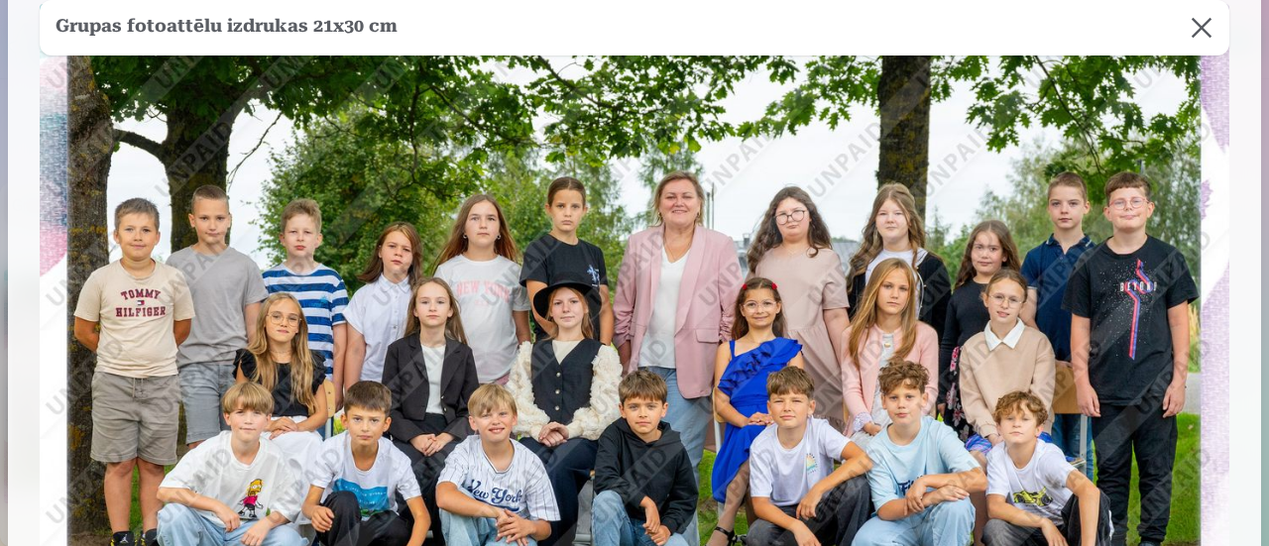
scroll to position [218, 0]
